Goal: Information Seeking & Learning: Check status

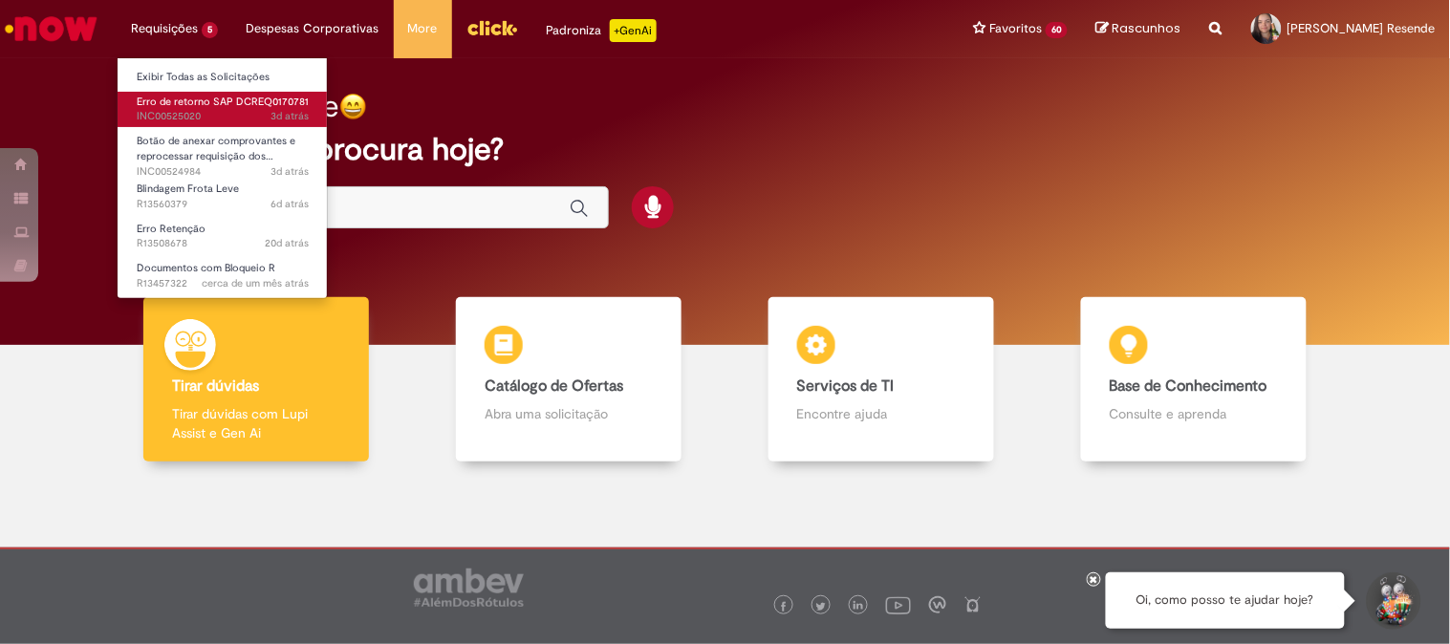
click at [201, 100] on span "Erro de retorno SAP DCREQ0170781" at bounding box center [223, 102] width 172 height 14
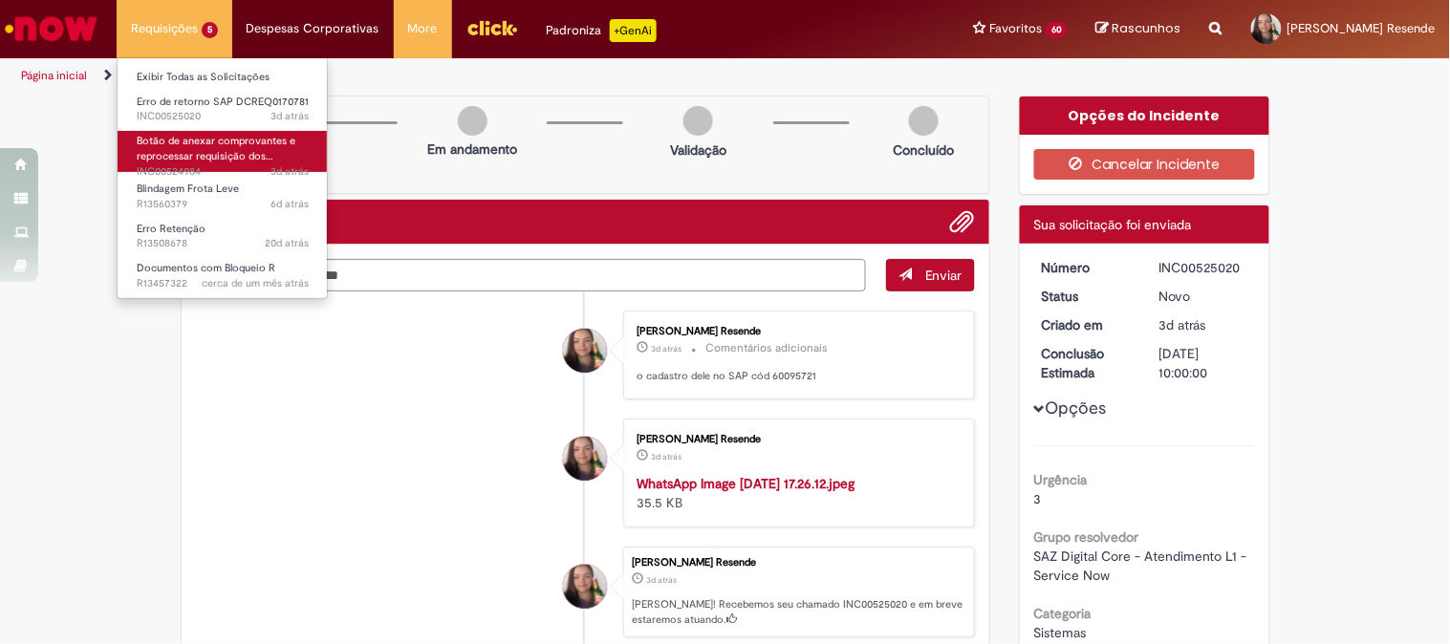
click at [199, 157] on span "Botão de anexar comprovantes e reprocessar requisição dos…" at bounding box center [216, 149] width 159 height 30
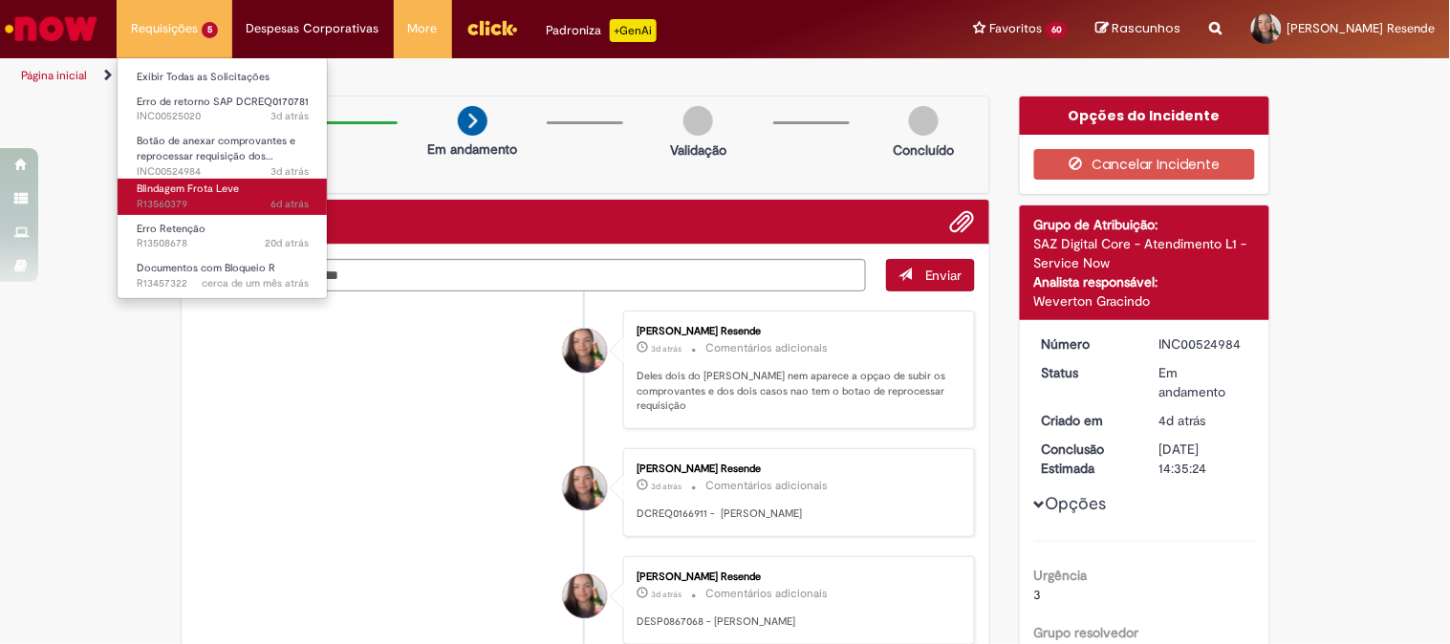
click at [196, 182] on span "Blindagem Frota Leve" at bounding box center [188, 189] width 102 height 14
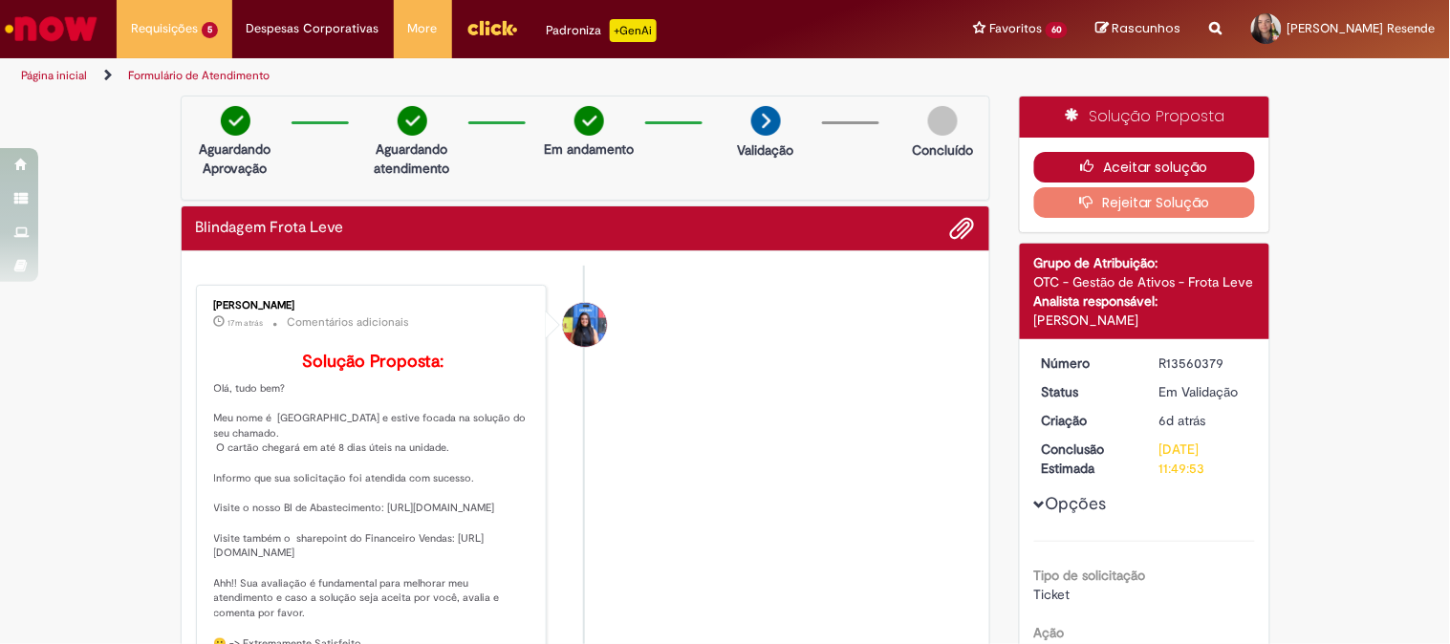
click at [1087, 165] on icon "button" at bounding box center [1092, 166] width 23 height 13
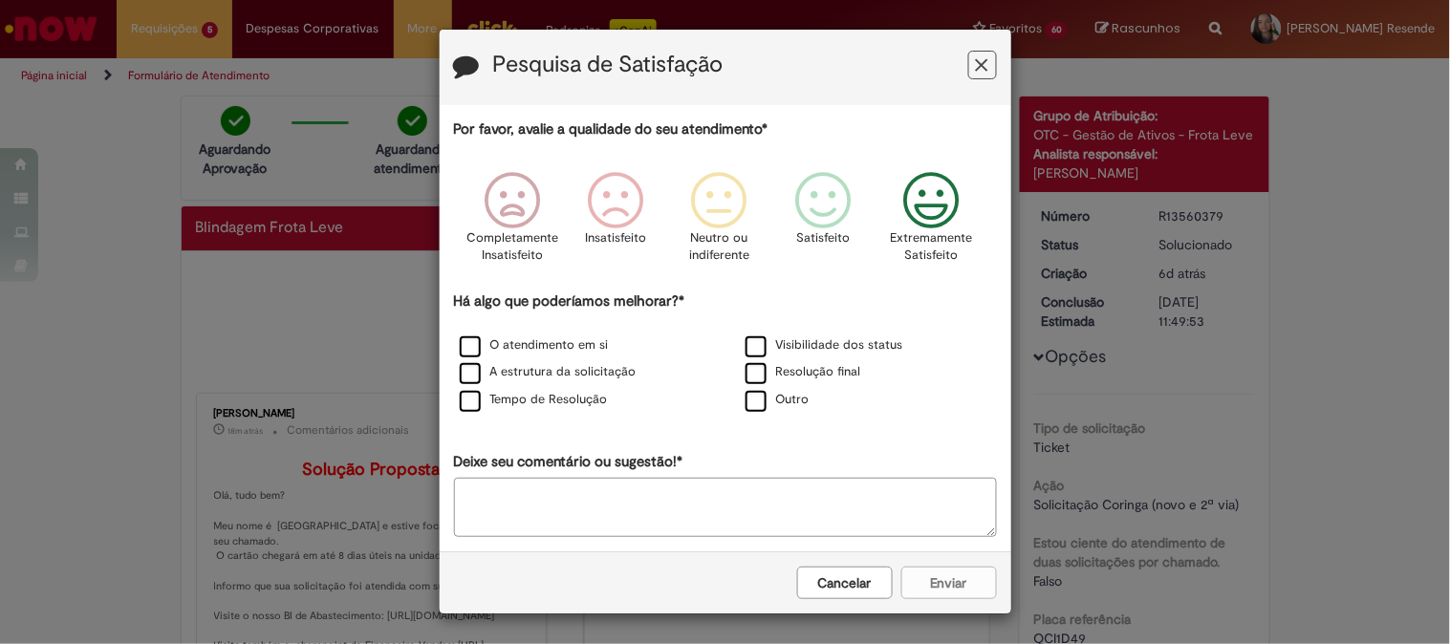
click at [913, 204] on icon "Feedback" at bounding box center [932, 200] width 72 height 57
click at [466, 342] on label "O atendimento em si" at bounding box center [534, 346] width 149 height 18
click at [924, 589] on button "Enviar" at bounding box center [950, 583] width 96 height 33
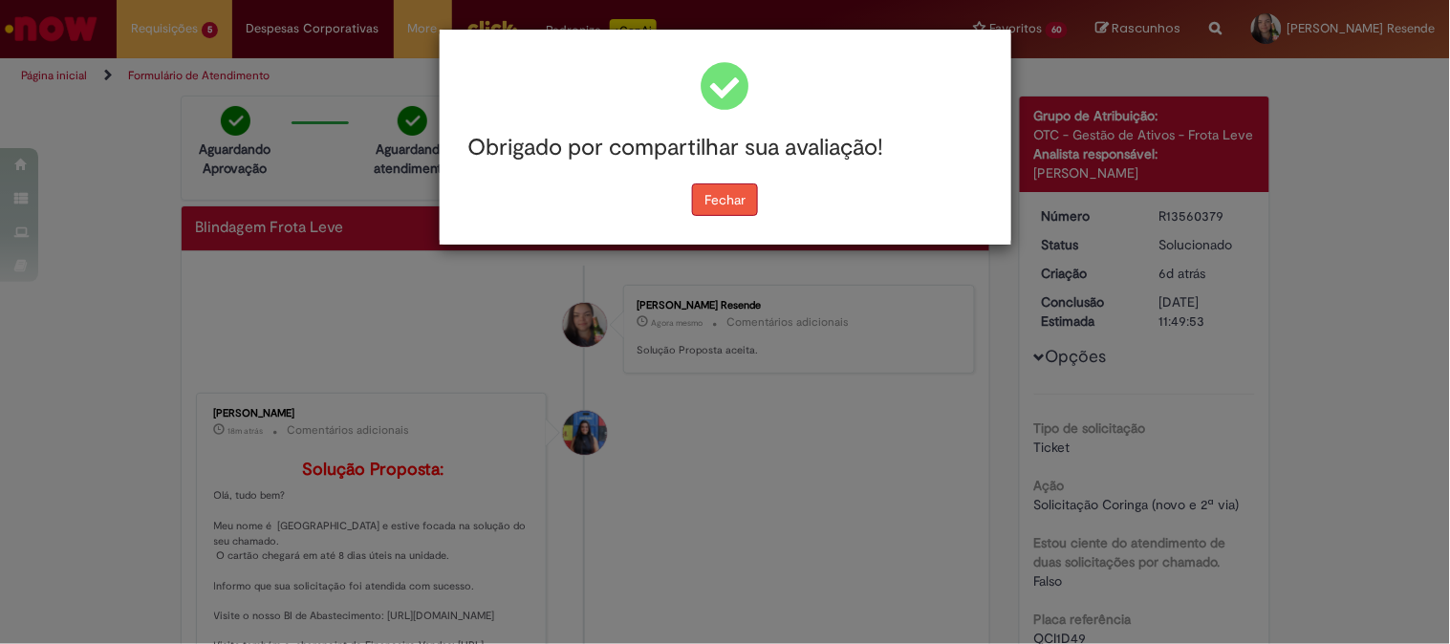
click at [728, 208] on button "Fechar" at bounding box center [725, 200] width 66 height 33
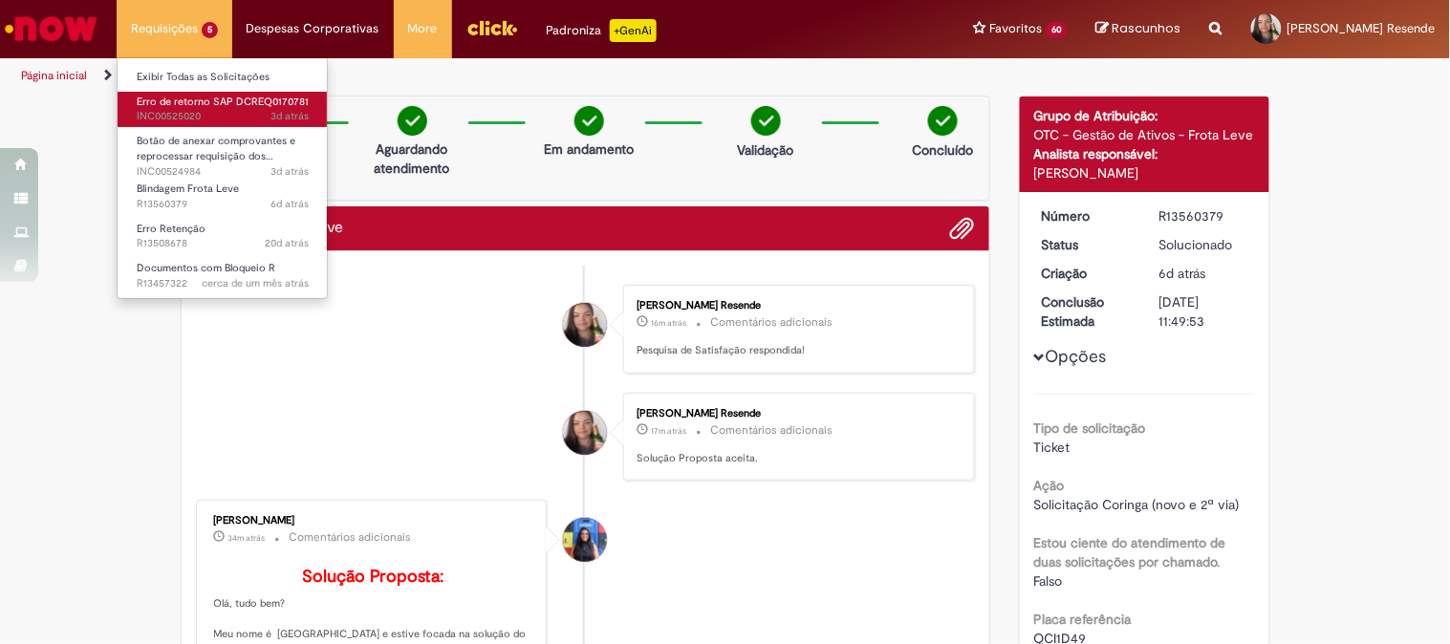
click at [213, 101] on span "Erro de retorno SAP DCREQ0170781" at bounding box center [223, 102] width 172 height 14
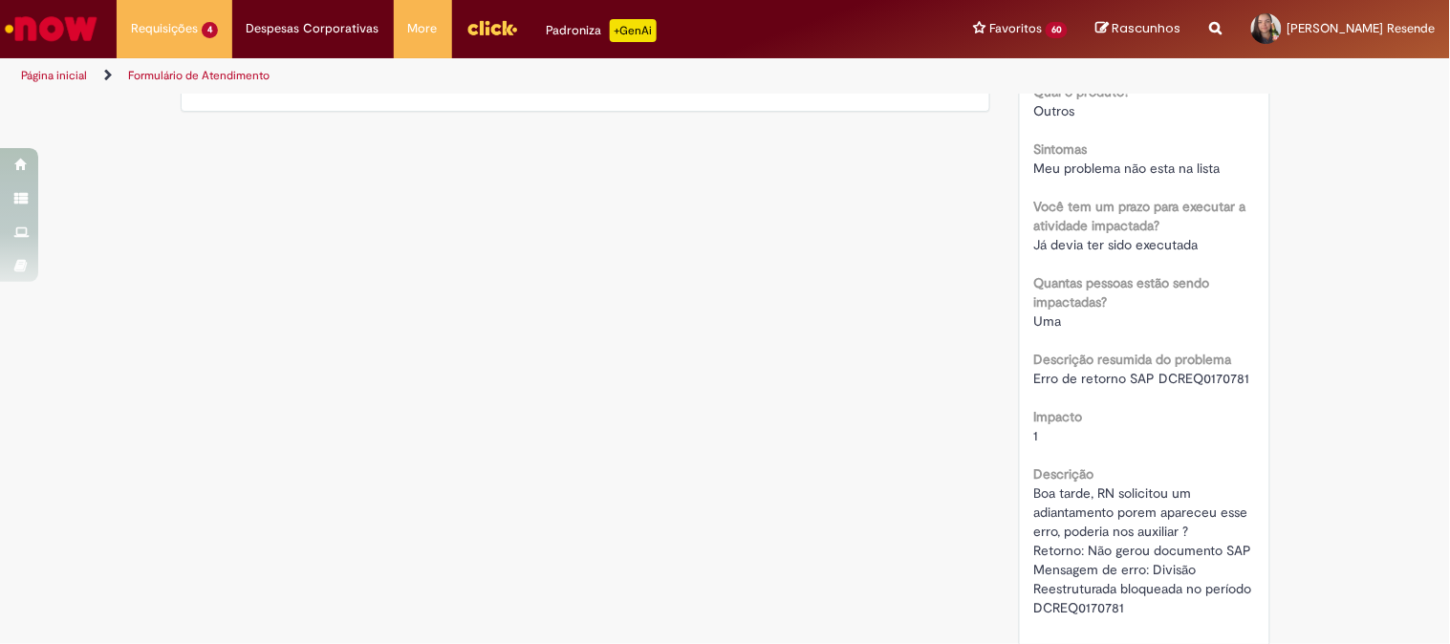
scroll to position [743, 0]
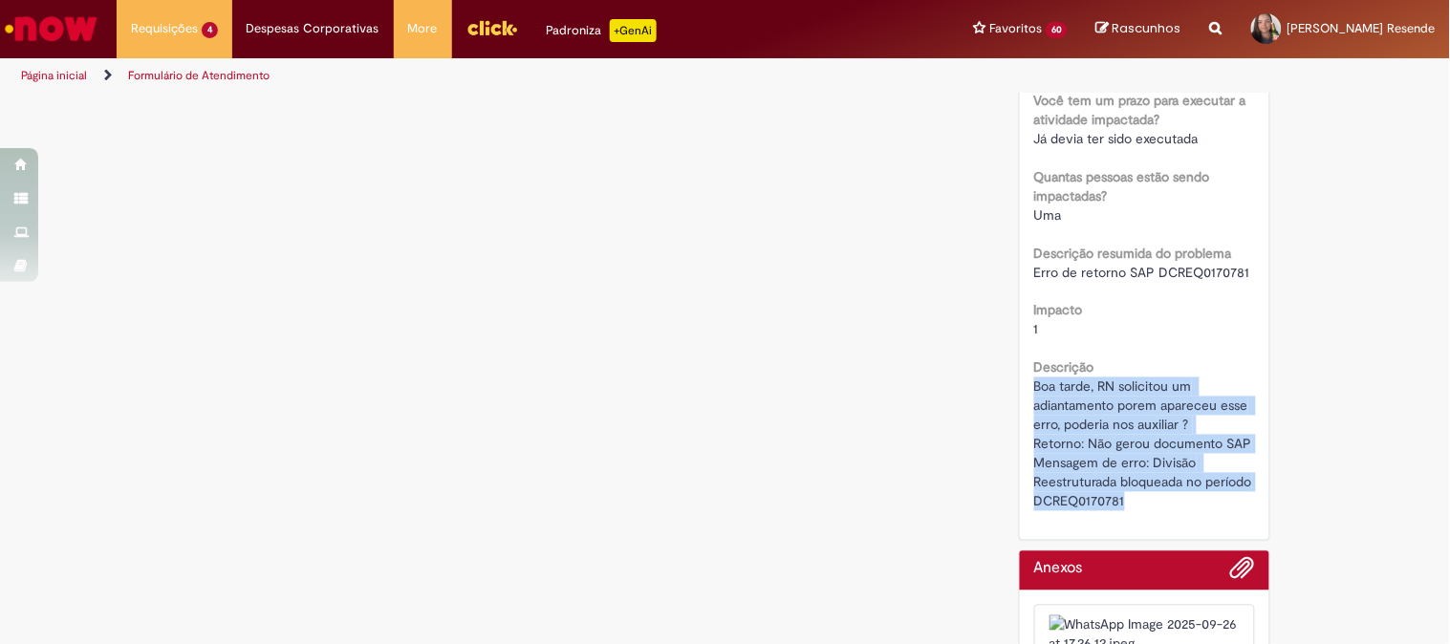
drag, startPoint x: 1130, startPoint y: 504, endPoint x: 1002, endPoint y: 384, distance: 175.2
click at [1005, 384] on div "Opções do Incidente Cancelar Incidente Detalhes do tíquete Sua solicitação foi …" at bounding box center [1145, 65] width 280 height 1424
copy span "Boa tarde, RN solicitou um adiantamento porem apareceu esse erro, poderia nos a…"
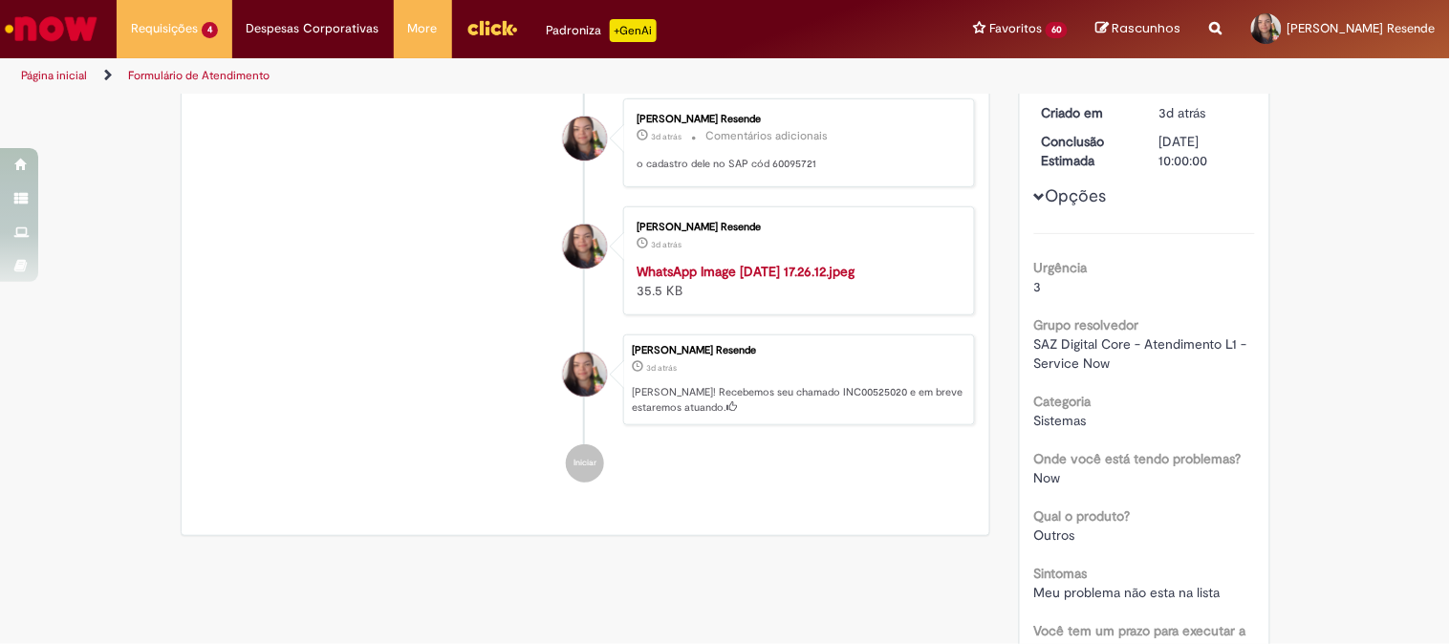
scroll to position [0, 0]
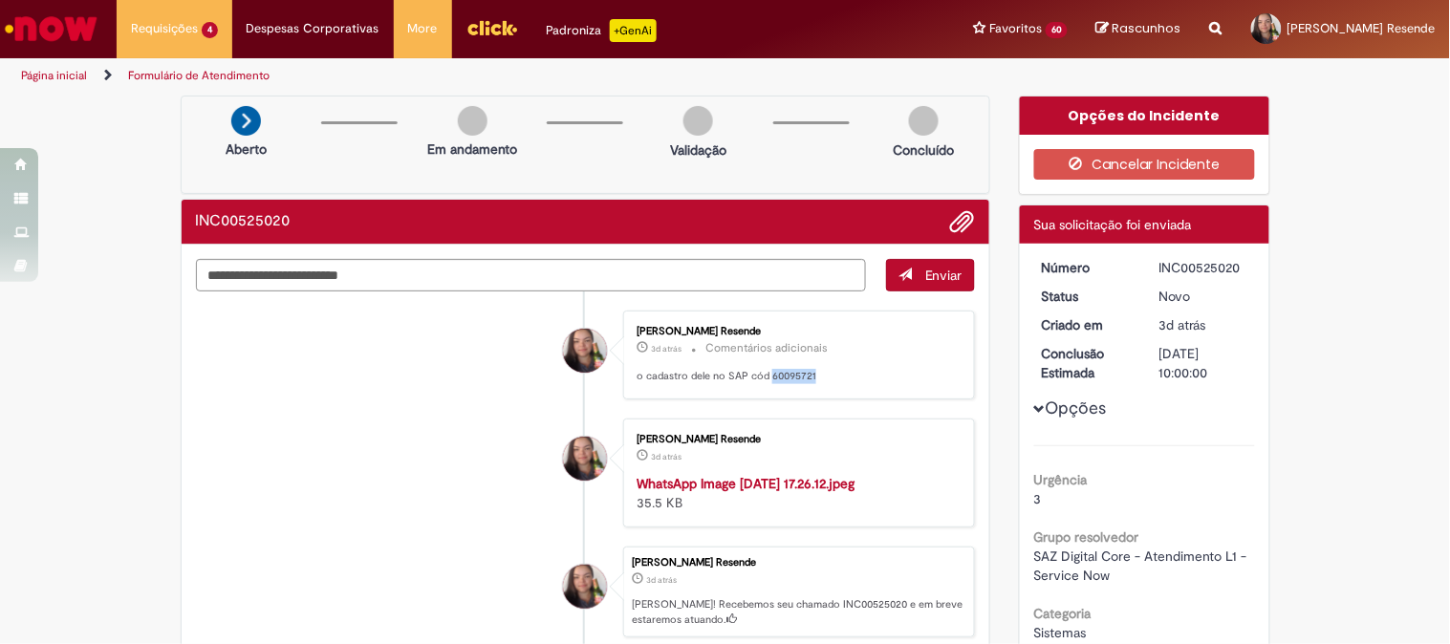
drag, startPoint x: 827, startPoint y: 367, endPoint x: 765, endPoint y: 377, distance: 62.9
click at [765, 377] on div "[PERSON_NAME] Resende 3d atrás 3 dias atrás Comentários adicionais o cadastro d…" at bounding box center [799, 354] width 340 height 77
copy p "60095721"
click at [70, 22] on img "Ir para a Homepage" at bounding box center [51, 29] width 98 height 38
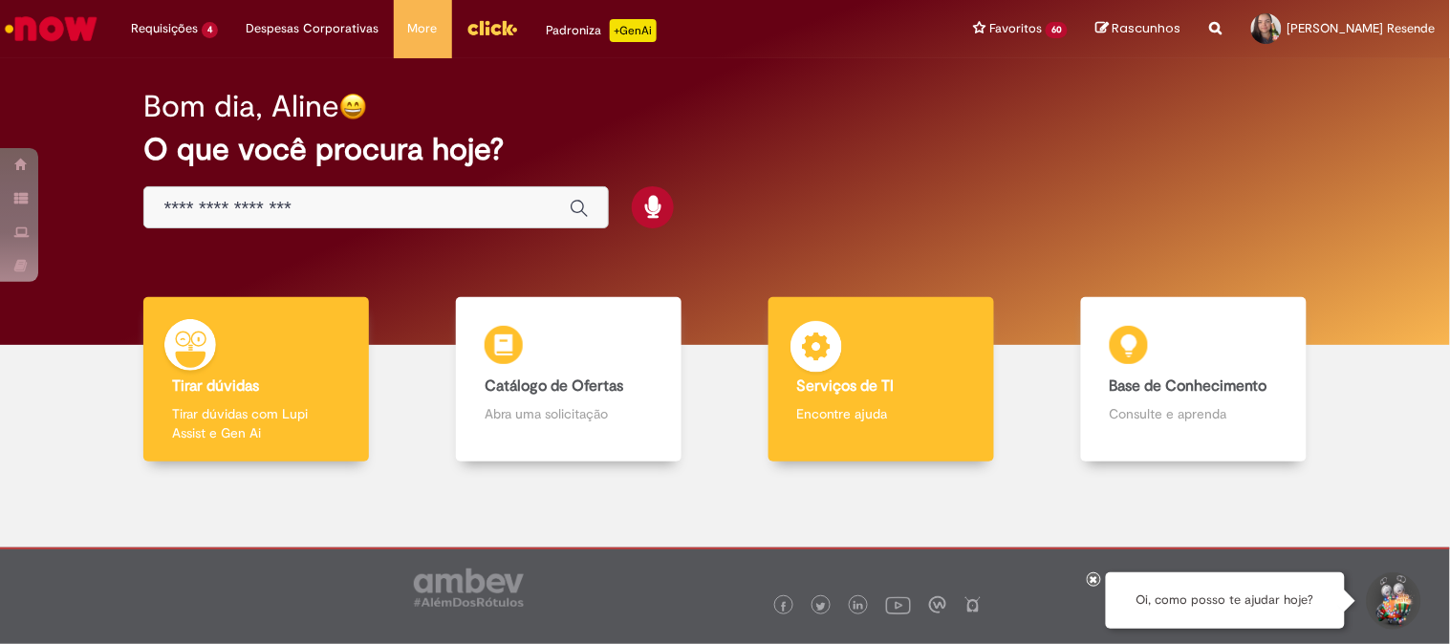
click at [895, 375] on div "Serviços de TI Serviços de TI Encontre ajuda" at bounding box center [882, 379] width 226 height 165
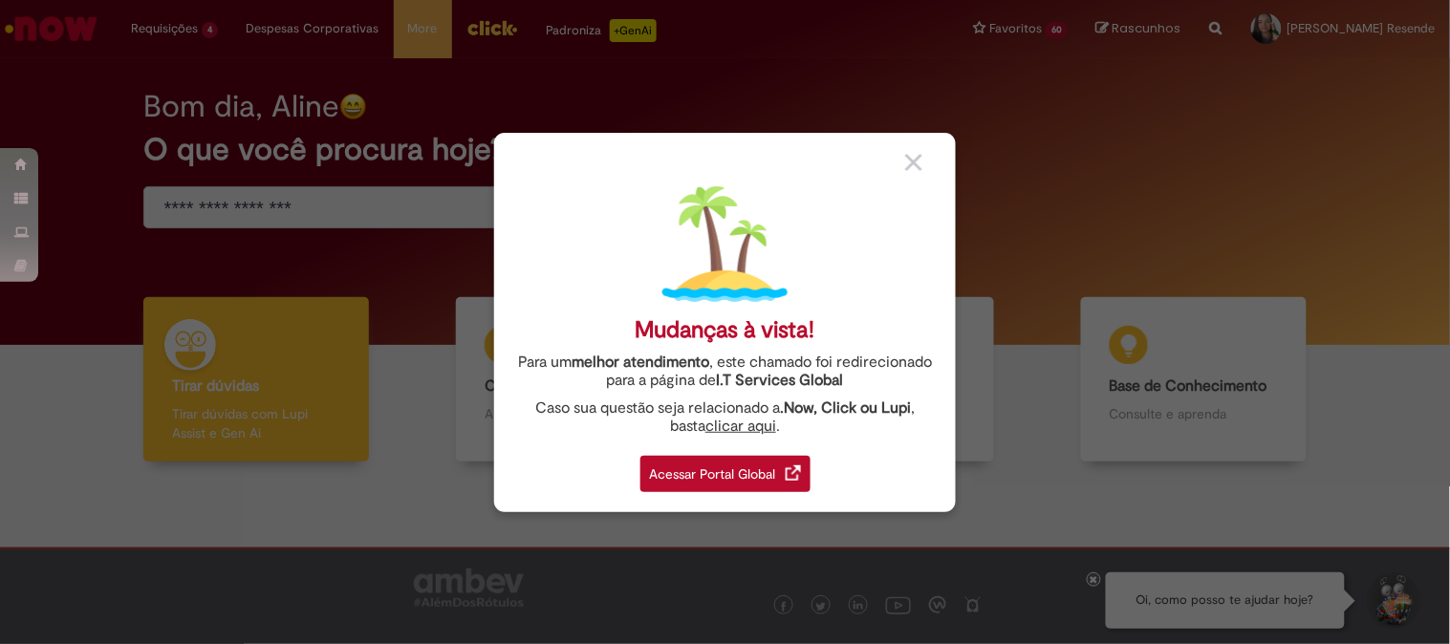
click at [673, 473] on div "Acessar Portal Global" at bounding box center [726, 474] width 170 height 36
